Goal: Transaction & Acquisition: Subscribe to service/newsletter

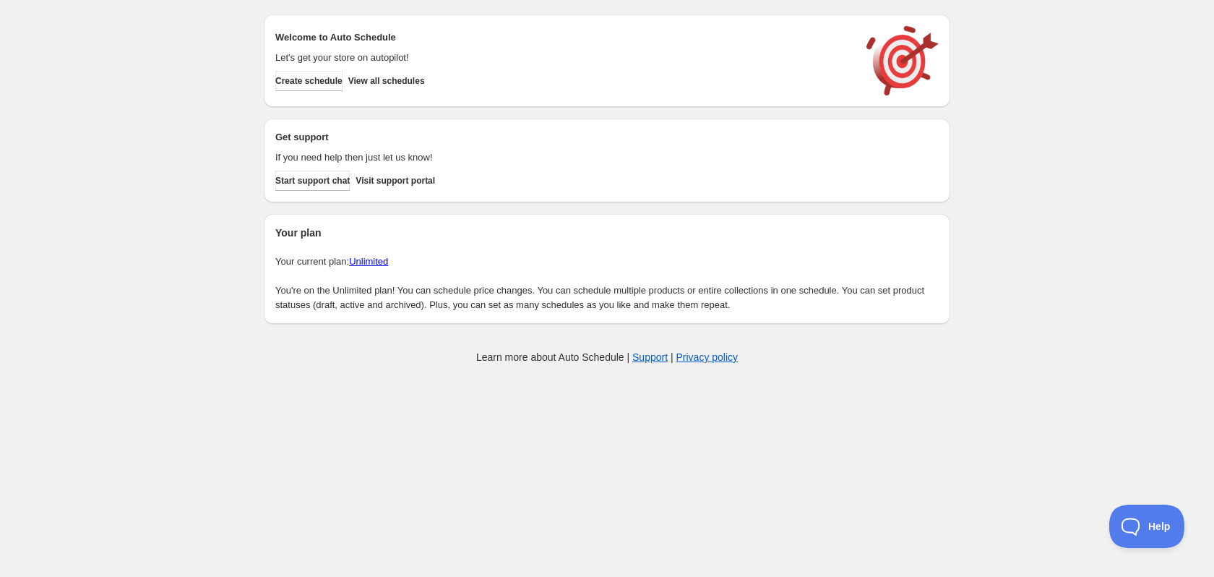
click at [384, 260] on link "Unlimited" at bounding box center [368, 261] width 39 height 11
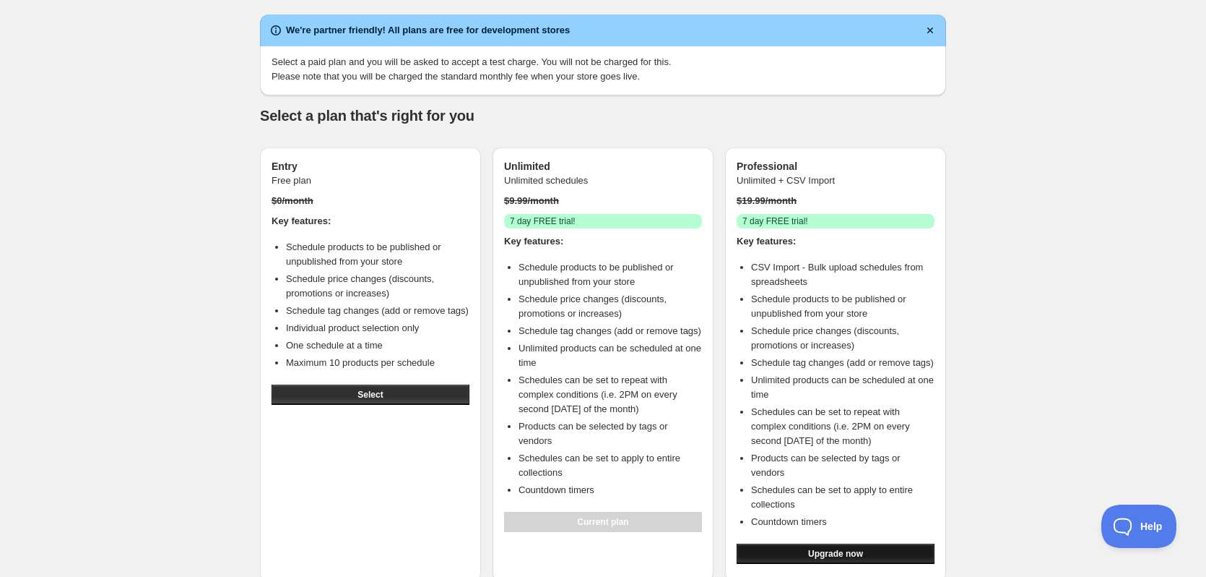
click at [857, 548] on span "Upgrade now" at bounding box center [835, 554] width 55 height 12
